Goal: Check status

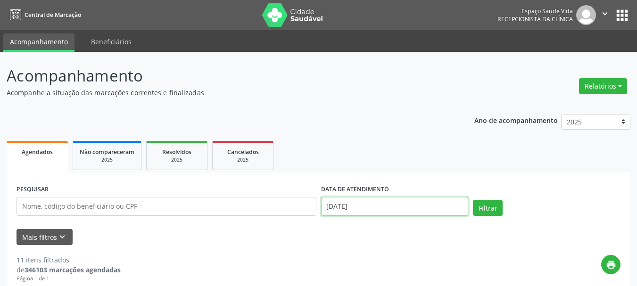
click at [383, 208] on input "[DATE]" at bounding box center [395, 206] width 148 height 19
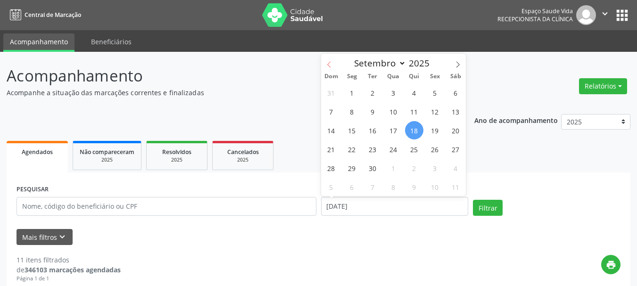
click at [335, 64] on span at bounding box center [329, 62] width 16 height 16
select select "7"
click at [436, 95] on span "1" at bounding box center [435, 92] width 18 height 18
type input "[DATE]"
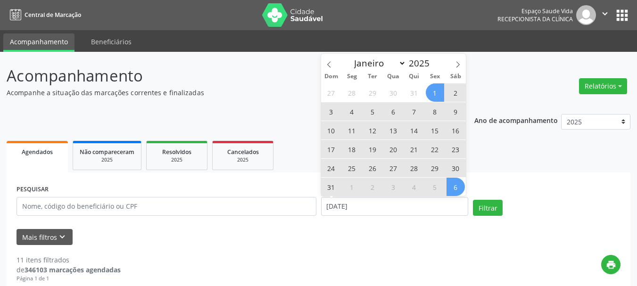
click at [460, 186] on span "6" at bounding box center [455, 187] width 18 height 18
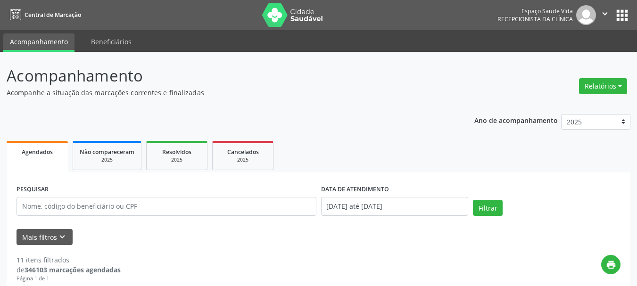
click at [225, 220] on div "PESQUISAR" at bounding box center [166, 202] width 305 height 40
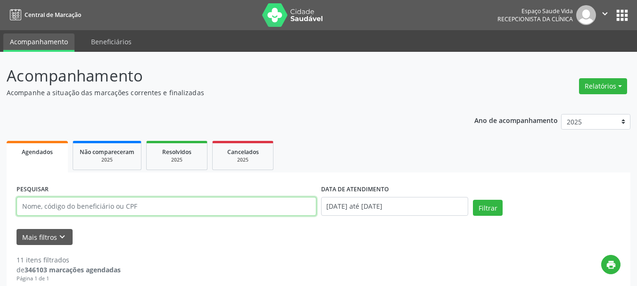
click at [221, 213] on input "text" at bounding box center [166, 206] width 300 height 19
type input "luciene"
click at [473, 200] on button "Filtrar" at bounding box center [488, 208] width 30 height 16
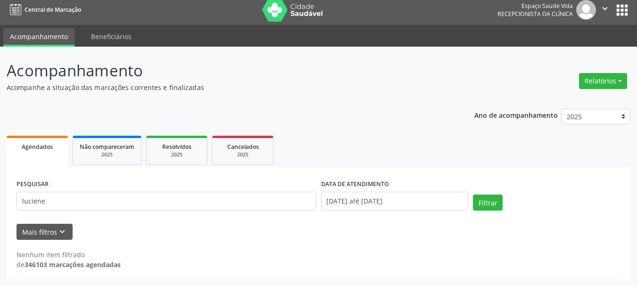
scroll to position [5, 0]
